Goal: Information Seeking & Learning: Get advice/opinions

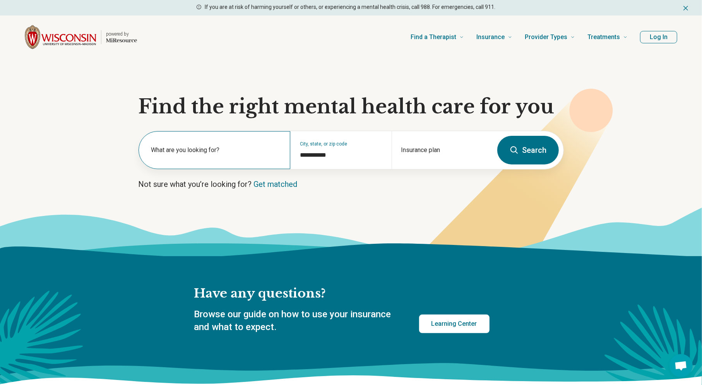
click at [221, 151] on label "What are you looking for?" at bounding box center [216, 150] width 130 height 9
click at [322, 152] on input "**********" at bounding box center [341, 155] width 82 height 9
click at [347, 161] on div "**********" at bounding box center [340, 150] width 101 height 38
drag, startPoint x: 343, startPoint y: 154, endPoint x: 281, endPoint y: 152, distance: 62.4
click at [281, 152] on div "**********" at bounding box center [316, 150] width 354 height 38
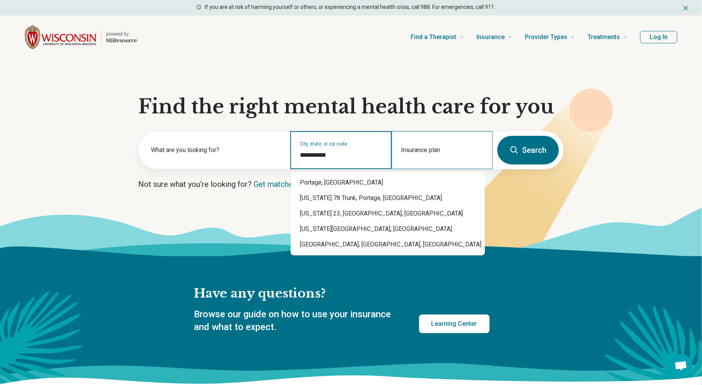
type input "**********"
click at [427, 149] on div "Insurance plan" at bounding box center [442, 150] width 101 height 38
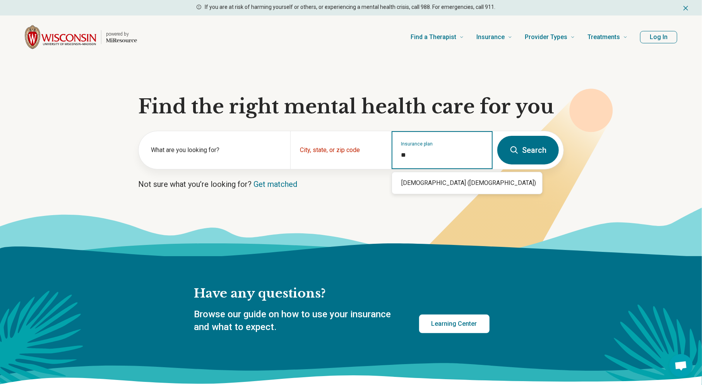
type input "*"
click at [412, 182] on div "Quartz" at bounding box center [408, 182] width 33 height 15
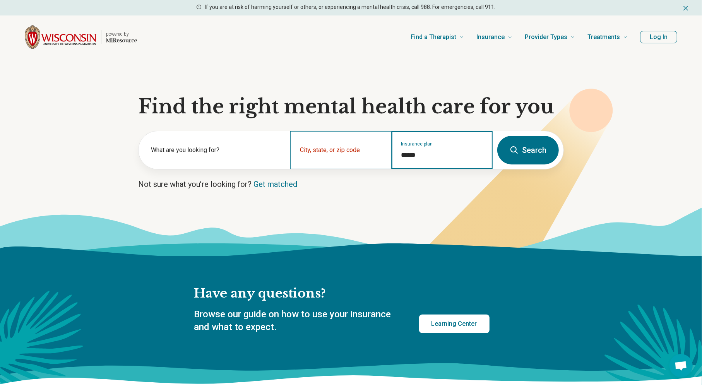
type input "******"
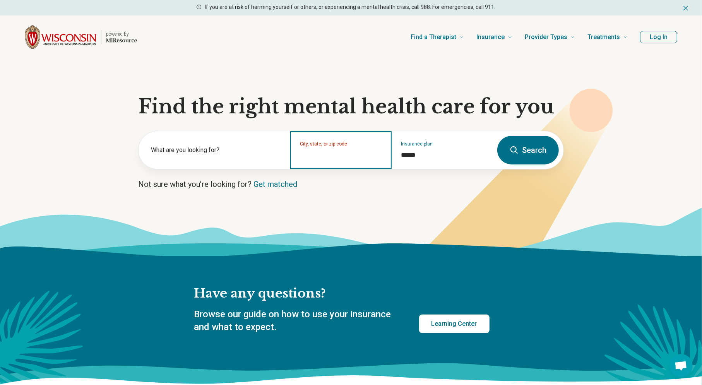
click at [358, 151] on input "City, state, or zip code" at bounding box center [341, 155] width 82 height 9
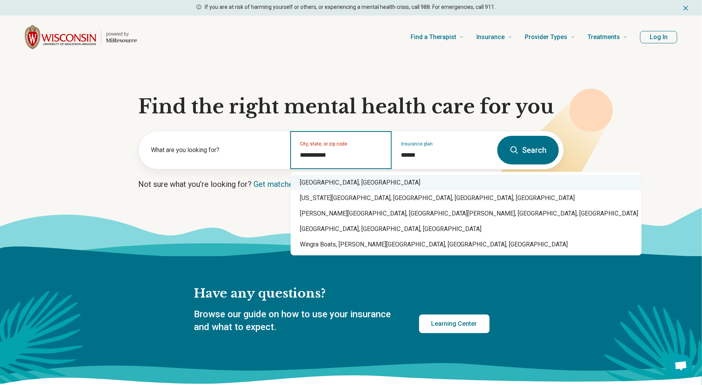
click at [345, 180] on div "[GEOGRAPHIC_DATA], [GEOGRAPHIC_DATA]" at bounding box center [466, 182] width 351 height 15
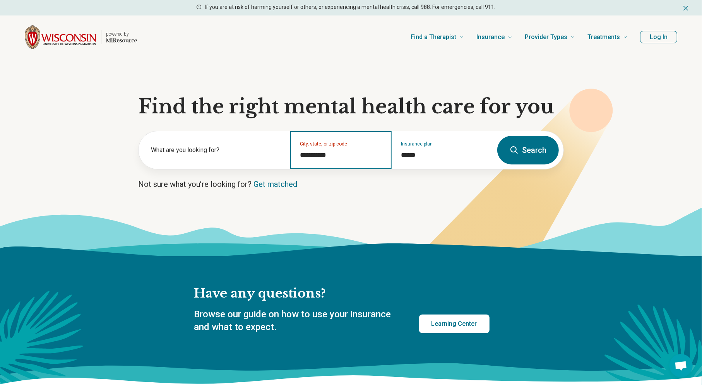
type input "**********"
click at [535, 150] on button "Search" at bounding box center [528, 150] width 62 height 29
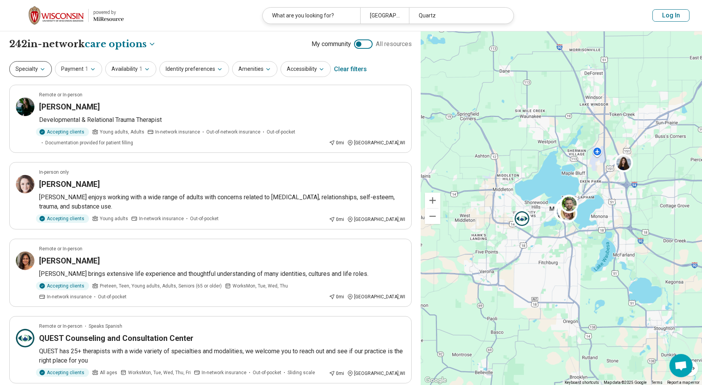
click at [41, 69] on icon "button" at bounding box center [42, 70] width 3 height 2
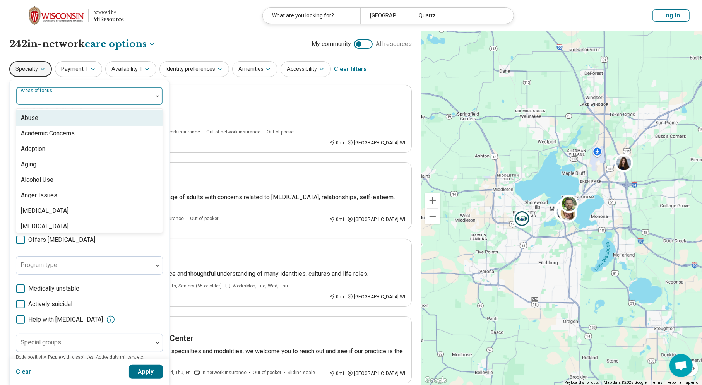
click at [136, 93] on div at bounding box center [84, 95] width 136 height 17
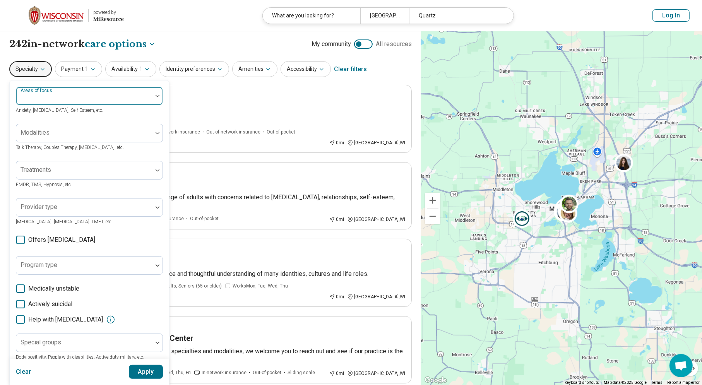
click at [152, 95] on div at bounding box center [84, 95] width 136 height 17
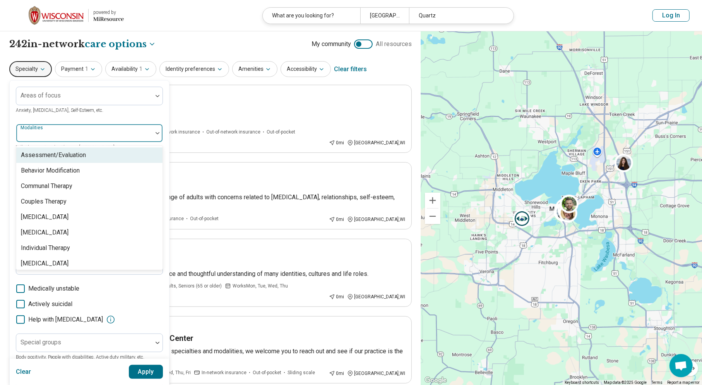
click at [154, 128] on div at bounding box center [158, 133] width 10 height 18
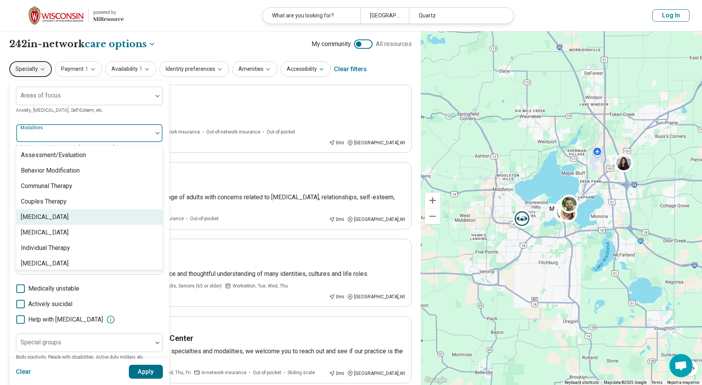
click at [55, 221] on div "[MEDICAL_DATA]" at bounding box center [45, 217] width 48 height 9
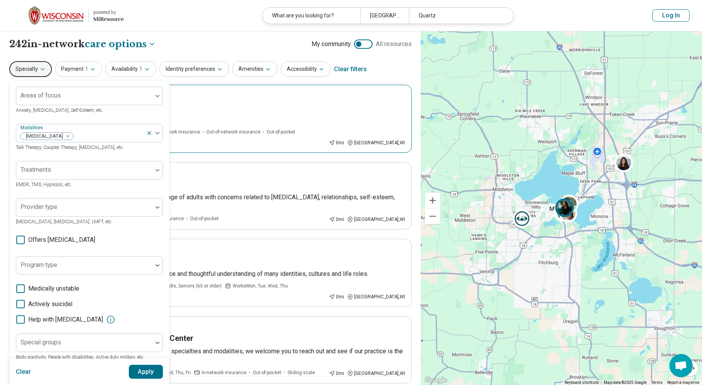
click at [228, 152] on article "Remote or In-person [PERSON_NAME] Developmental & Relational Trauma Therapist A…" at bounding box center [210, 119] width 403 height 68
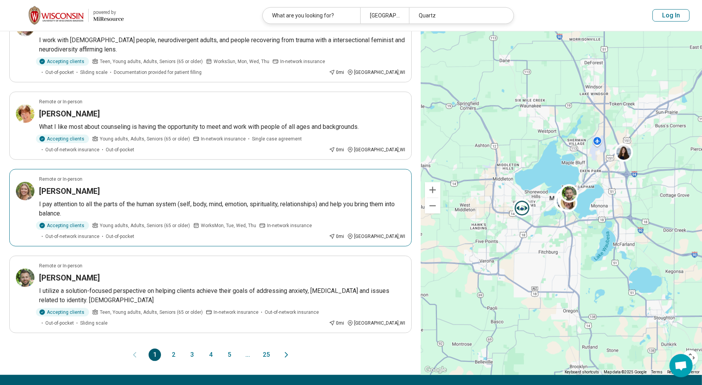
scroll to position [581, 0]
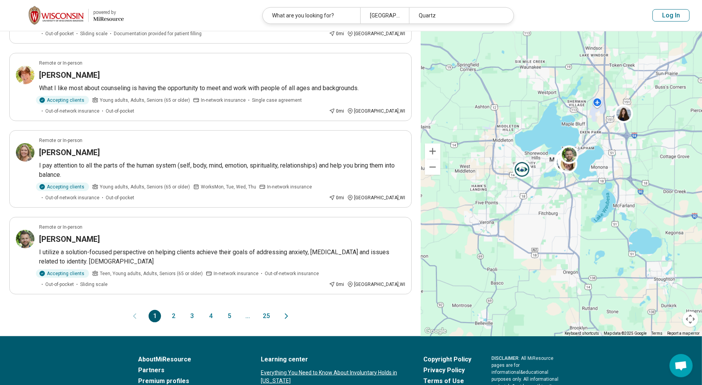
click at [173, 322] on button "2" at bounding box center [173, 316] width 12 height 12
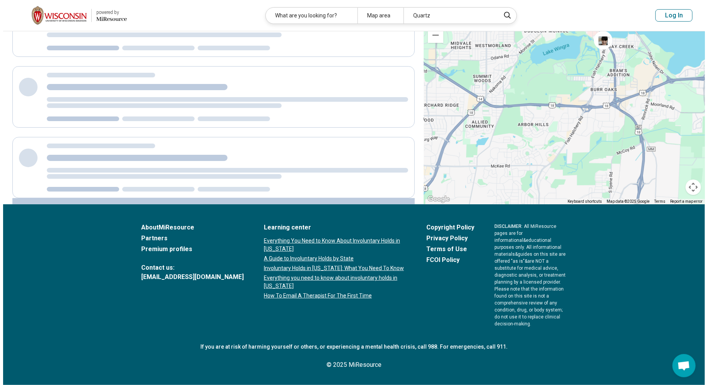
scroll to position [0, 0]
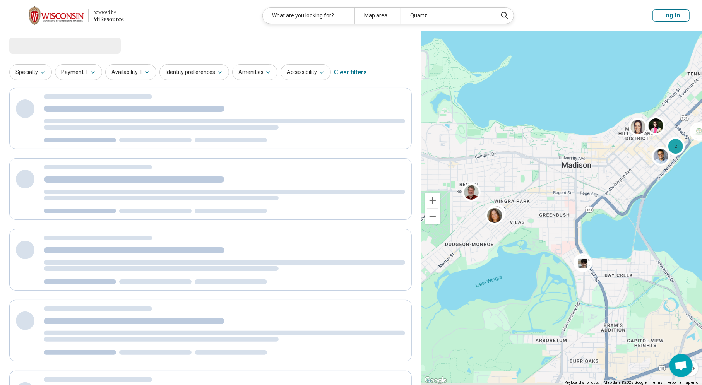
drag, startPoint x: 498, startPoint y: 216, endPoint x: 588, endPoint y: 115, distance: 135.4
click at [589, 113] on div "2" at bounding box center [561, 208] width 281 height 354
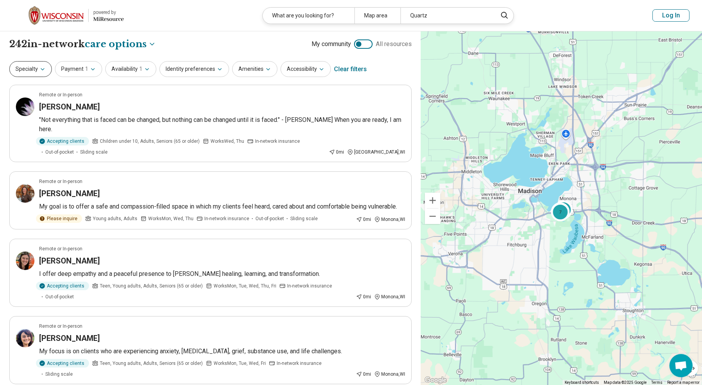
click at [41, 69] on icon "button" at bounding box center [42, 69] width 6 height 6
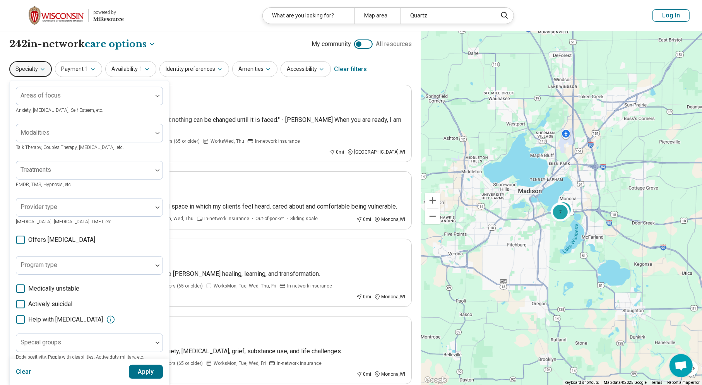
click at [47, 70] on button "Specialty" at bounding box center [30, 69] width 43 height 16
click at [39, 69] on icon "button" at bounding box center [42, 69] width 6 height 6
click at [45, 68] on icon "button" at bounding box center [42, 69] width 6 height 6
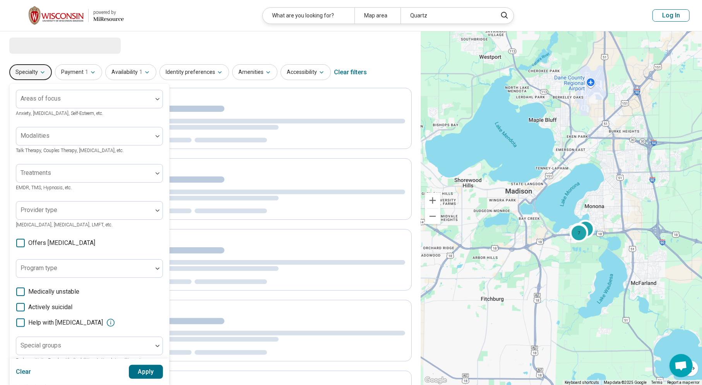
click at [481, 231] on div "2 7" at bounding box center [561, 208] width 281 height 354
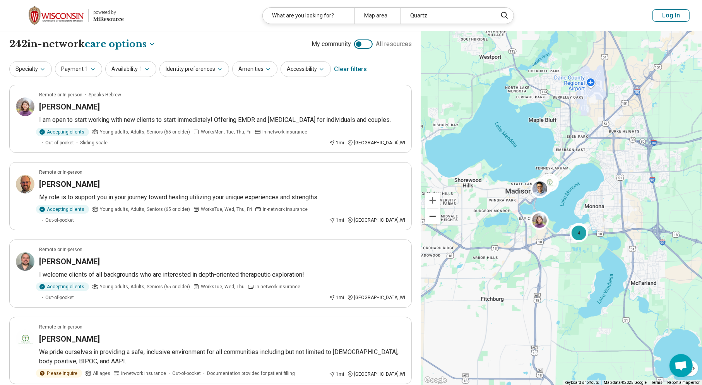
click at [434, 216] on button "Zoom out" at bounding box center [432, 216] width 15 height 15
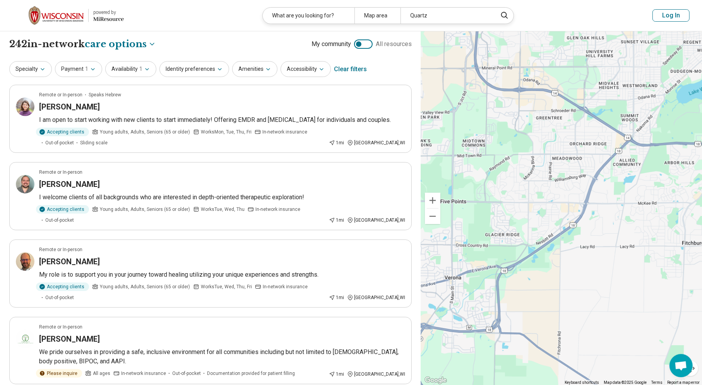
drag, startPoint x: 515, startPoint y: 231, endPoint x: 655, endPoint y: 166, distance: 154.8
click at [655, 167] on div "2 4" at bounding box center [561, 208] width 281 height 354
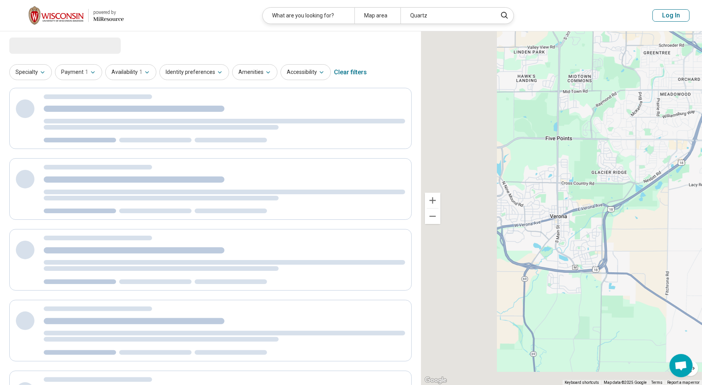
drag, startPoint x: 587, startPoint y: 196, endPoint x: 632, endPoint y: 174, distance: 49.7
click at [632, 174] on div "2 4" at bounding box center [561, 208] width 281 height 354
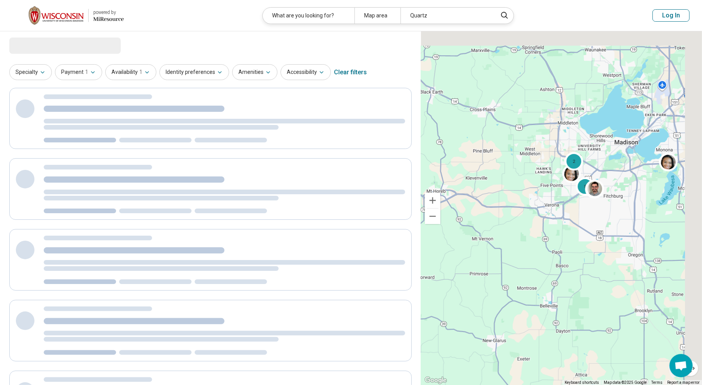
drag, startPoint x: 625, startPoint y: 191, endPoint x: 539, endPoint y: 223, distance: 91.9
click at [539, 223] on div "5 2" at bounding box center [561, 208] width 281 height 354
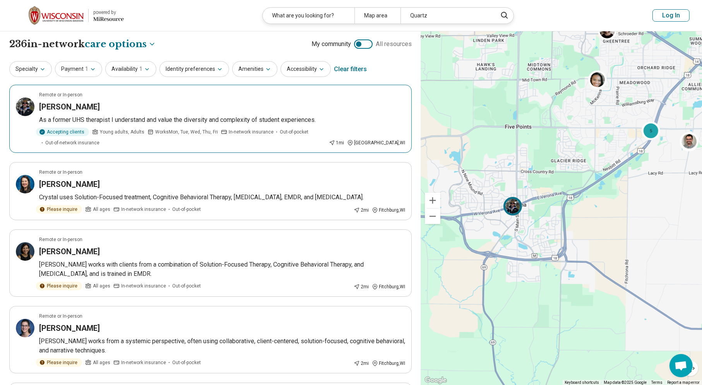
click at [513, 204] on img at bounding box center [513, 206] width 19 height 19
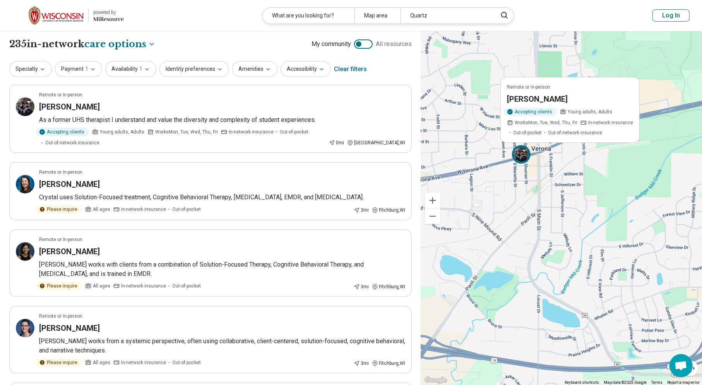
drag, startPoint x: 487, startPoint y: 233, endPoint x: 537, endPoint y: 218, distance: 51.8
click at [537, 218] on div "Remote or In-person [PERSON_NAME] Accepting clients Young adults, Adults Works …" at bounding box center [561, 208] width 281 height 354
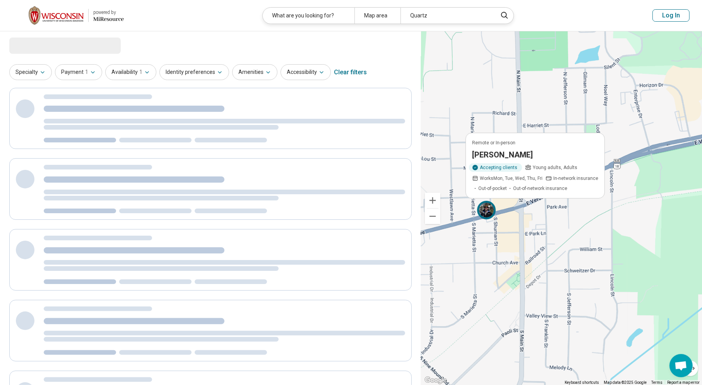
drag, startPoint x: 565, startPoint y: 214, endPoint x: 498, endPoint y: 276, distance: 90.4
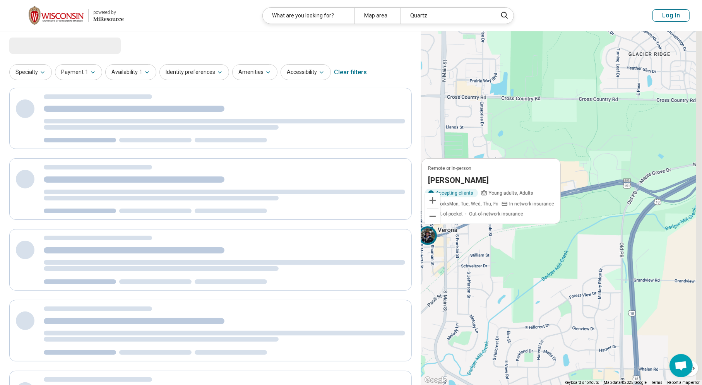
drag, startPoint x: 578, startPoint y: 233, endPoint x: 467, endPoint y: 232, distance: 110.7
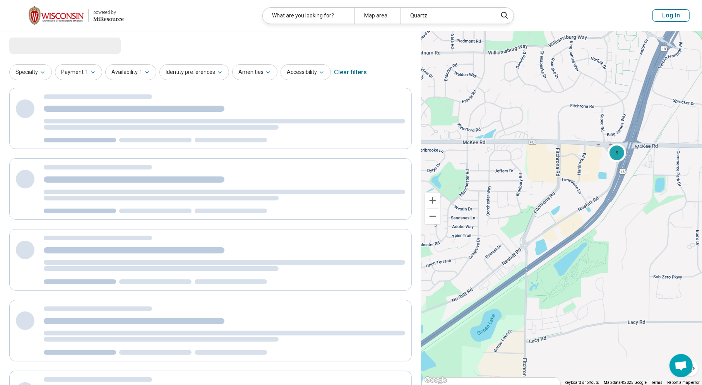
drag, startPoint x: 642, startPoint y: 180, endPoint x: 526, endPoint y: 245, distance: 133.1
click at [526, 246] on div "Remote or In-person [PERSON_NAME] Accepting clients Young adults, Adults Works …" at bounding box center [561, 208] width 281 height 354
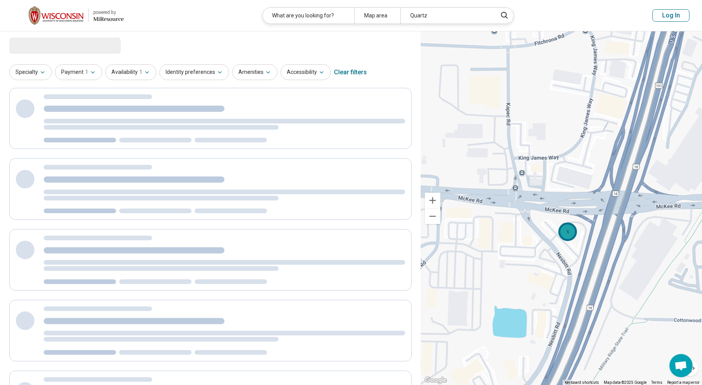
click at [565, 231] on div "5" at bounding box center [568, 232] width 19 height 19
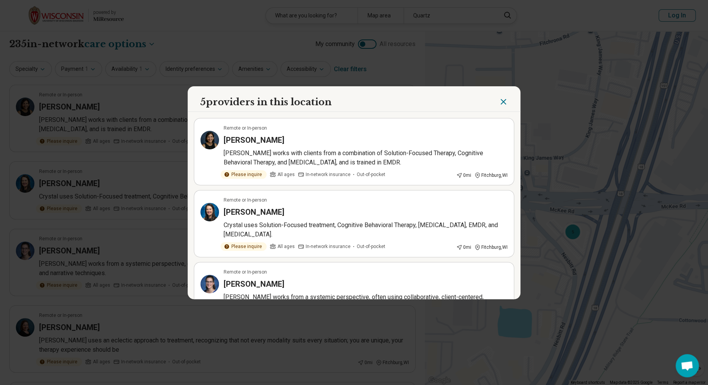
click at [500, 103] on icon "Close" at bounding box center [503, 101] width 9 height 9
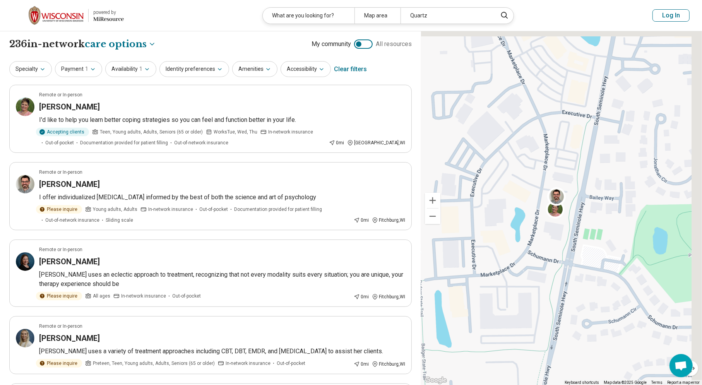
drag, startPoint x: 620, startPoint y: 161, endPoint x: 565, endPoint y: 230, distance: 89.2
click at [567, 230] on div "5" at bounding box center [561, 208] width 281 height 354
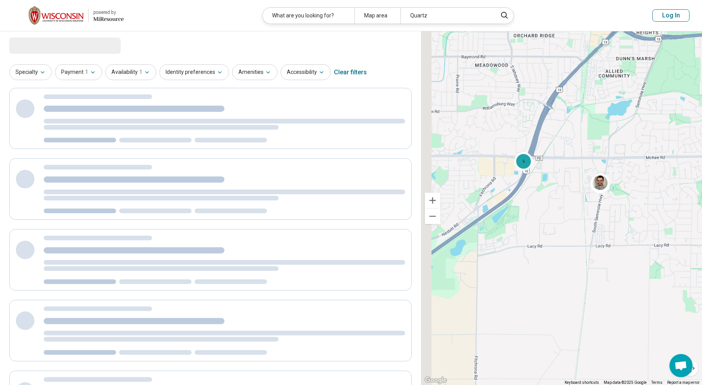
drag, startPoint x: 528, startPoint y: 166, endPoint x: 584, endPoint y: 154, distance: 57.5
click at [584, 154] on div "5" at bounding box center [561, 208] width 281 height 354
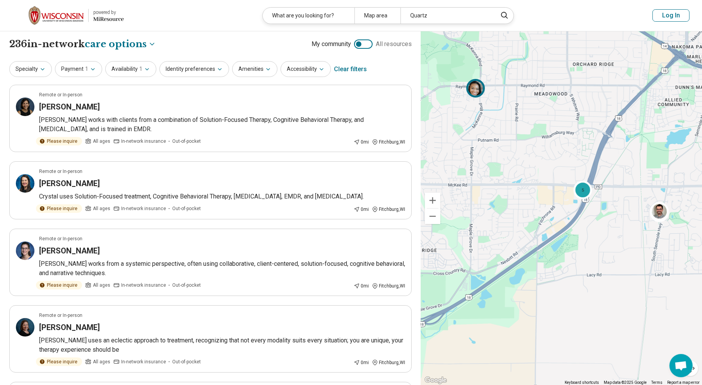
click at [476, 84] on img at bounding box center [476, 88] width 19 height 19
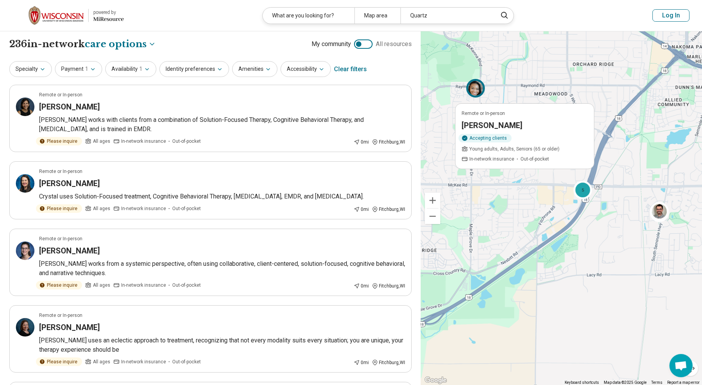
drag, startPoint x: 608, startPoint y: 98, endPoint x: 555, endPoint y: 98, distance: 52.6
click at [555, 98] on div "5 Remote or In-person [PERSON_NAME] Accepting clients Young adults, Adults, Sen…" at bounding box center [561, 208] width 281 height 354
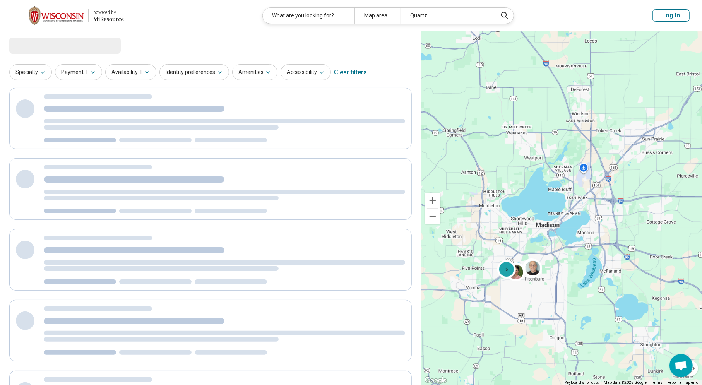
drag, startPoint x: 604, startPoint y: 84, endPoint x: 548, endPoint y: 250, distance: 174.6
click at [546, 278] on div "5" at bounding box center [561, 208] width 281 height 354
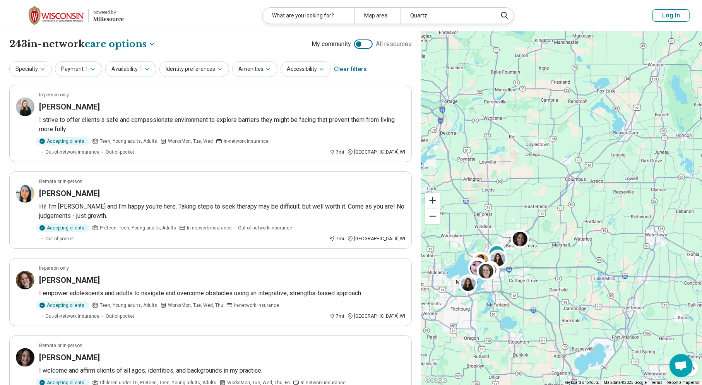
drag, startPoint x: 511, startPoint y: 190, endPoint x: 439, endPoint y: 195, distance: 72.1
click at [439, 195] on div "3 Keyboard shortcuts Map Data Map data ©2025 Google Map data ©2025 Google 5 km …" at bounding box center [561, 208] width 281 height 354
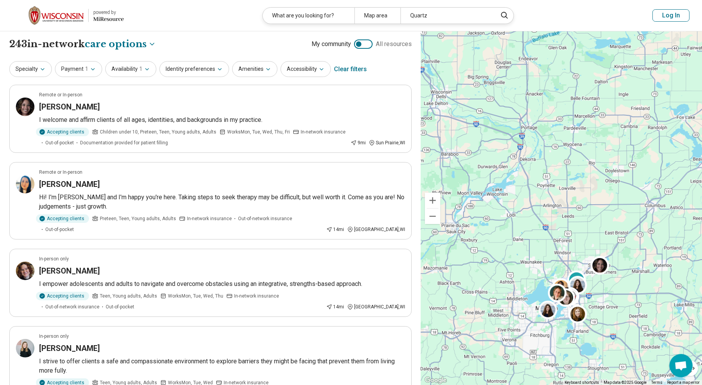
drag, startPoint x: 511, startPoint y: 166, endPoint x: 570, endPoint y: 183, distance: 60.7
click at [570, 183] on div "3" at bounding box center [561, 208] width 281 height 354
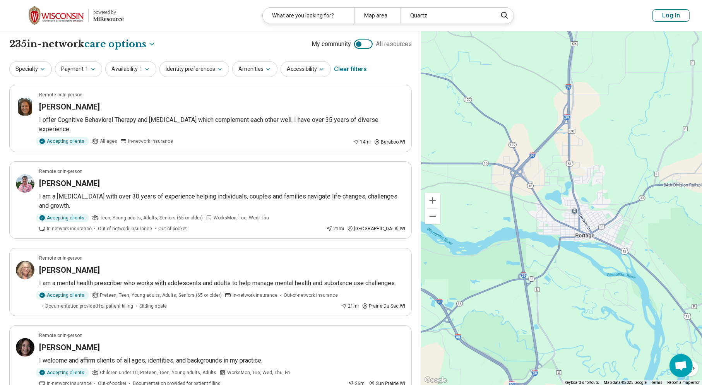
drag, startPoint x: 582, startPoint y: 233, endPoint x: 602, endPoint y: 265, distance: 37.4
click at [602, 265] on div "2 3" at bounding box center [561, 208] width 281 height 354
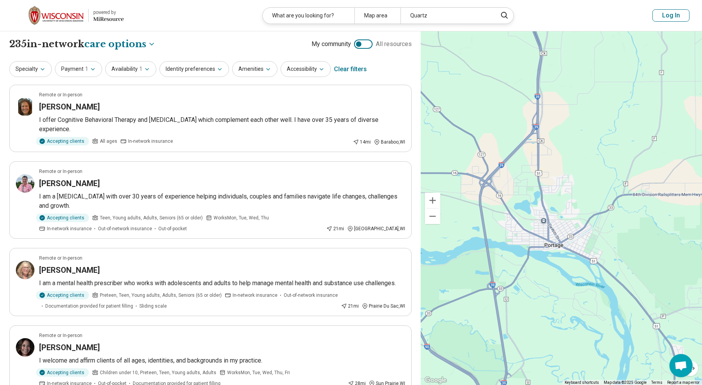
drag, startPoint x: 590, startPoint y: 197, endPoint x: 577, endPoint y: 197, distance: 13.6
click at [577, 197] on div "2 3" at bounding box center [561, 208] width 281 height 354
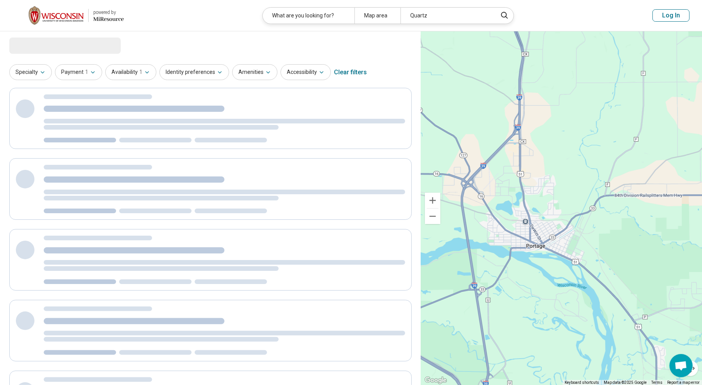
drag, startPoint x: 573, startPoint y: 195, endPoint x: 599, endPoint y: 183, distance: 28.6
click at [599, 183] on div "2 3" at bounding box center [561, 208] width 281 height 354
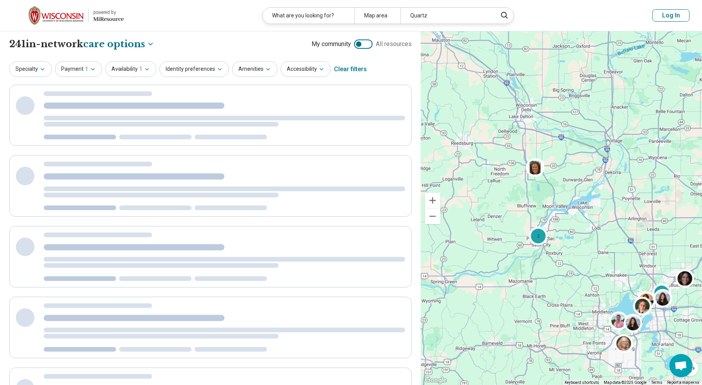
drag, startPoint x: 574, startPoint y: 167, endPoint x: 602, endPoint y: 156, distance: 29.2
click at [602, 156] on div "2 3" at bounding box center [561, 208] width 281 height 354
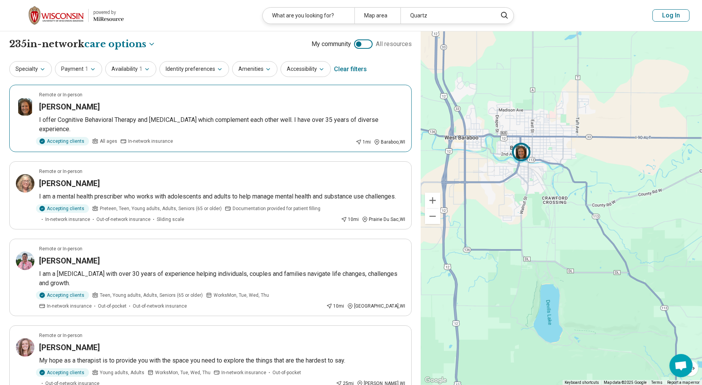
click at [523, 151] on img at bounding box center [521, 151] width 19 height 19
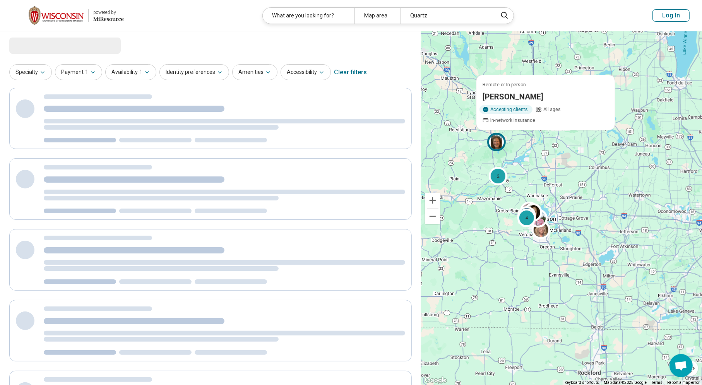
drag, startPoint x: 597, startPoint y: 331, endPoint x: 534, endPoint y: 171, distance: 171.9
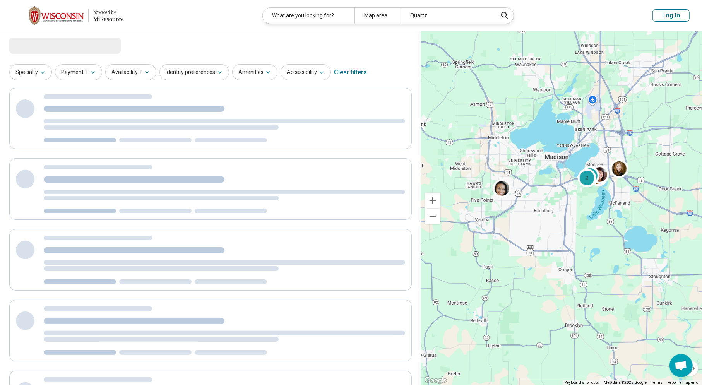
drag, startPoint x: 520, startPoint y: 172, endPoint x: 550, endPoint y: 291, distance: 123.2
click at [550, 291] on div "2 2 3" at bounding box center [561, 208] width 281 height 354
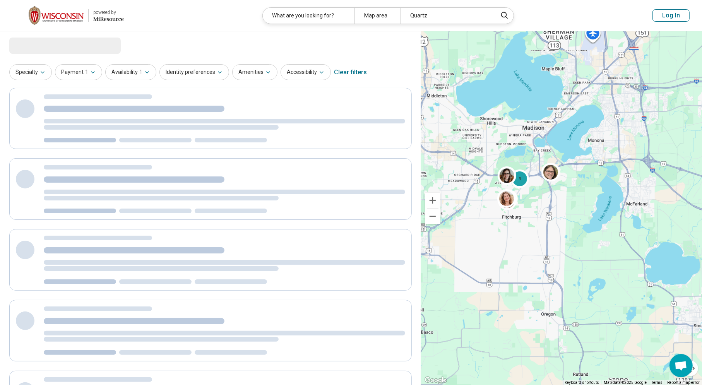
select select "***"
